Goal: Transaction & Acquisition: Purchase product/service

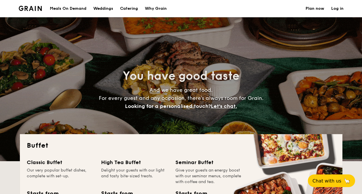
select select
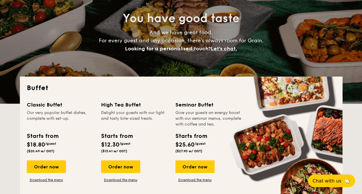
scroll to position [86, 0]
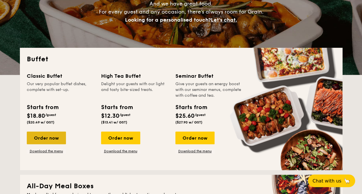
click at [45, 135] on div "Order now" at bounding box center [46, 138] width 39 height 13
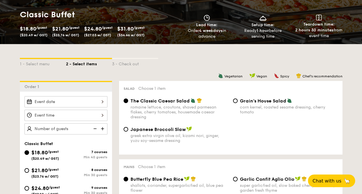
scroll to position [86, 0]
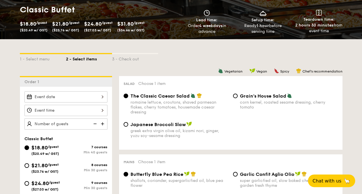
click at [62, 26] on span "$21.80" at bounding box center [60, 24] width 16 height 6
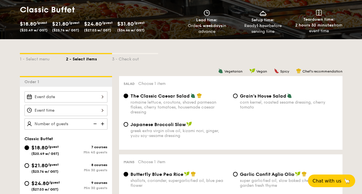
click at [54, 165] on span "/guest" at bounding box center [53, 165] width 11 height 4
click at [29, 165] on input "$21.80 /guest ($23.76 w/ GST) 8 courses Min 30 guests" at bounding box center [26, 165] width 5 height 5
radio input "true"
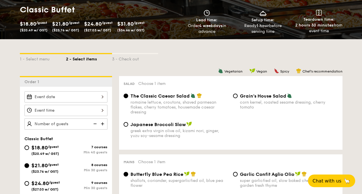
radio input "true"
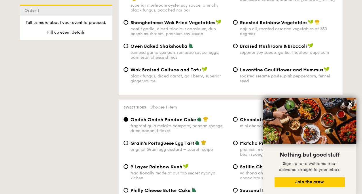
scroll to position [777, 0]
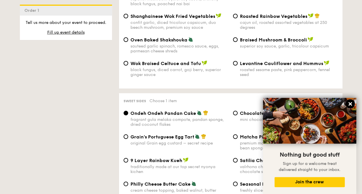
click at [348, 105] on icon at bounding box center [349, 103] width 3 height 3
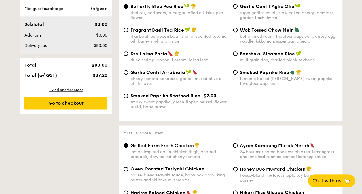
scroll to position [230, 0]
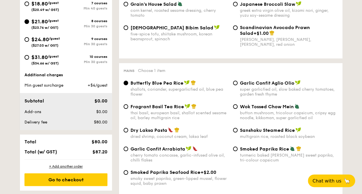
click at [48, 39] on span "$24.80" at bounding box center [40, 39] width 18 height 6
click at [29, 39] on input "$24.80 /guest ($27.03 w/ GST) 9 courses Min 30 guests" at bounding box center [26, 39] width 5 height 5
radio input "true"
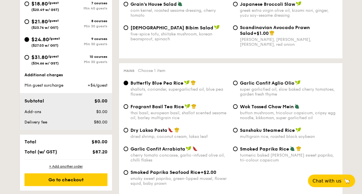
radio input "true"
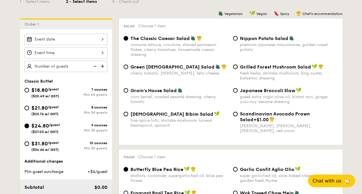
scroll to position [115, 0]
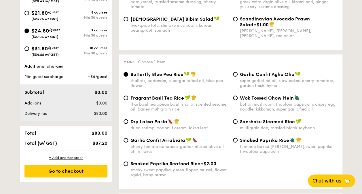
scroll to position [230, 0]
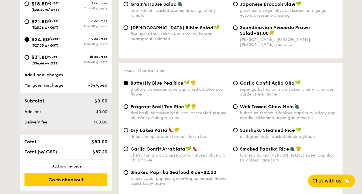
click at [45, 21] on span "$21.80" at bounding box center [39, 21] width 16 height 6
click at [29, 21] on input "$21.80 /guest ($23.76 w/ GST) 8 courses Min 30 guests" at bounding box center [26, 21] width 5 height 5
radio input "true"
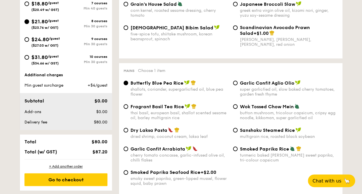
radio input "true"
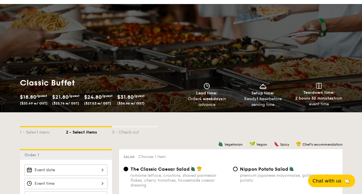
scroll to position [0, 0]
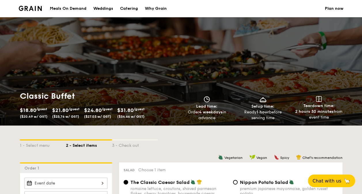
click at [128, 7] on div "Catering" at bounding box center [129, 8] width 18 height 17
select select
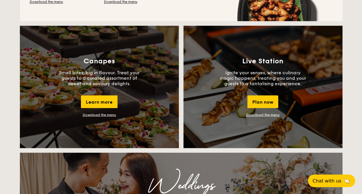
scroll to position [518, 0]
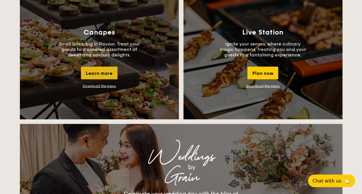
click at [106, 73] on div "Learn more" at bounding box center [99, 72] width 37 height 13
click at [256, 74] on div "Plan now" at bounding box center [262, 72] width 31 height 13
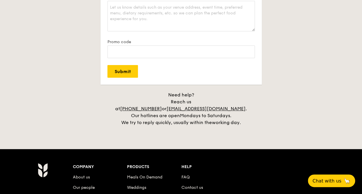
scroll to position [988, 0]
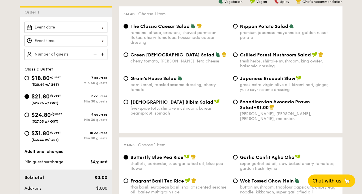
scroll to position [173, 0]
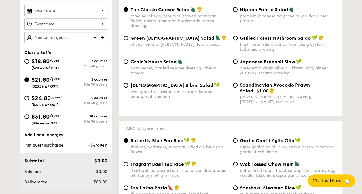
click at [44, 97] on span "$24.80" at bounding box center [41, 98] width 20 height 7
click at [29, 97] on input "$24.80 /guest ($27.03 w/ GST) 9 courses Min 30 guests" at bounding box center [26, 98] width 5 height 5
radio input "true"
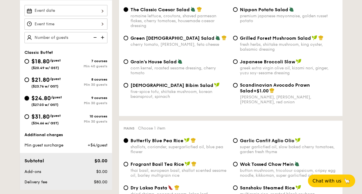
radio input "true"
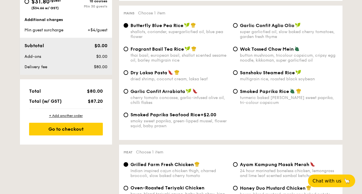
scroll to position [259, 0]
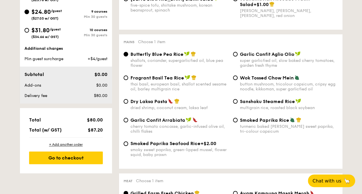
click at [48, 28] on span "$31.80" at bounding box center [40, 30] width 18 height 7
click at [29, 28] on input "$31.80 /guest ($34.66 w/ GST) 10 courses Min 30 guests" at bounding box center [26, 30] width 5 height 5
radio input "true"
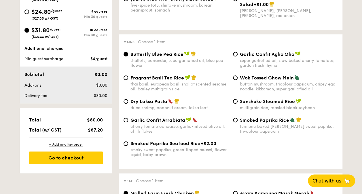
radio input "true"
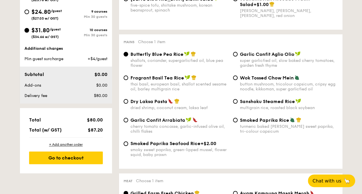
radio input "true"
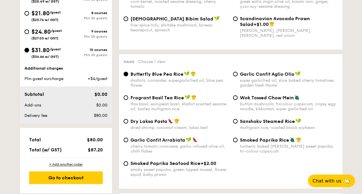
scroll to position [230, 0]
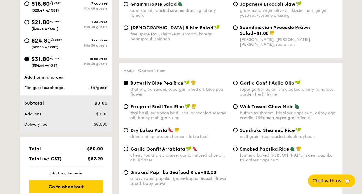
click at [46, 40] on span "$24.80" at bounding box center [41, 40] width 20 height 7
click at [29, 40] on input "$24.80 /guest ($27.03 w/ GST) 9 courses Min 30 guests" at bounding box center [26, 40] width 5 height 5
radio input "true"
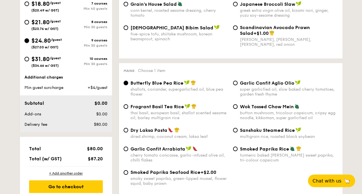
radio input "true"
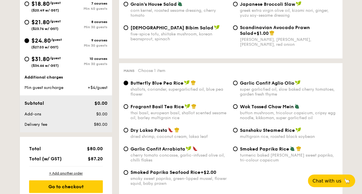
radio input "true"
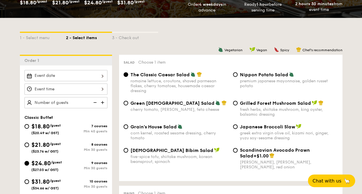
scroll to position [144, 0]
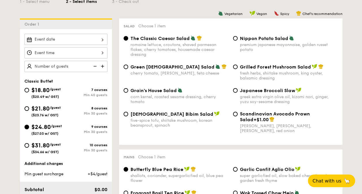
click at [44, 109] on span "$21.80" at bounding box center [40, 108] width 18 height 7
click at [29, 109] on input "$21.80 /guest ($23.76 w/ GST) 8 courses Min 30 guests" at bounding box center [26, 108] width 5 height 5
radio input "true"
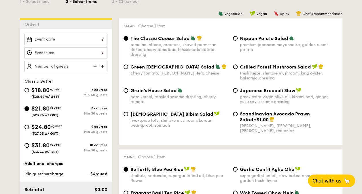
radio input "true"
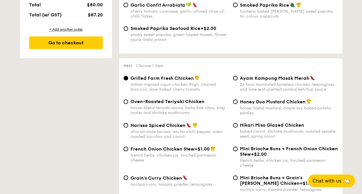
scroll to position [201, 0]
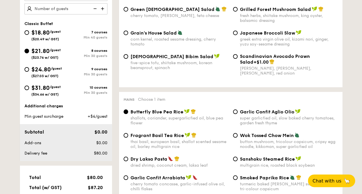
click at [41, 70] on span "$24.80" at bounding box center [41, 69] width 20 height 7
click at [29, 70] on input "$24.80 /guest ($27.03 w/ GST) 9 courses Min 30 guests" at bounding box center [26, 69] width 5 height 5
radio input "true"
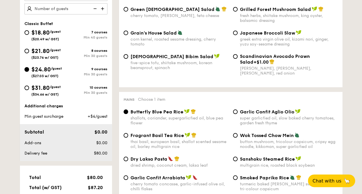
radio input "true"
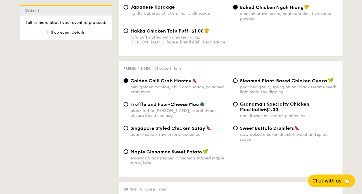
scroll to position [1065, 0]
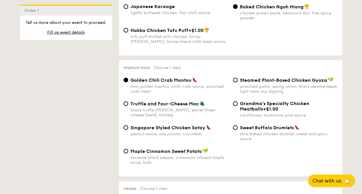
click at [155, 82] on span "Golden Chili Crab Mantou" at bounding box center [160, 79] width 61 height 5
click at [128, 82] on input "Golden Chili Crab Mantou mini golden mantou, chilli crab sauce, poached crab me…" at bounding box center [125, 80] width 5 height 5
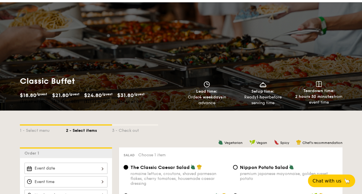
scroll to position [0, 0]
